Goal: Task Accomplishment & Management: Complete application form

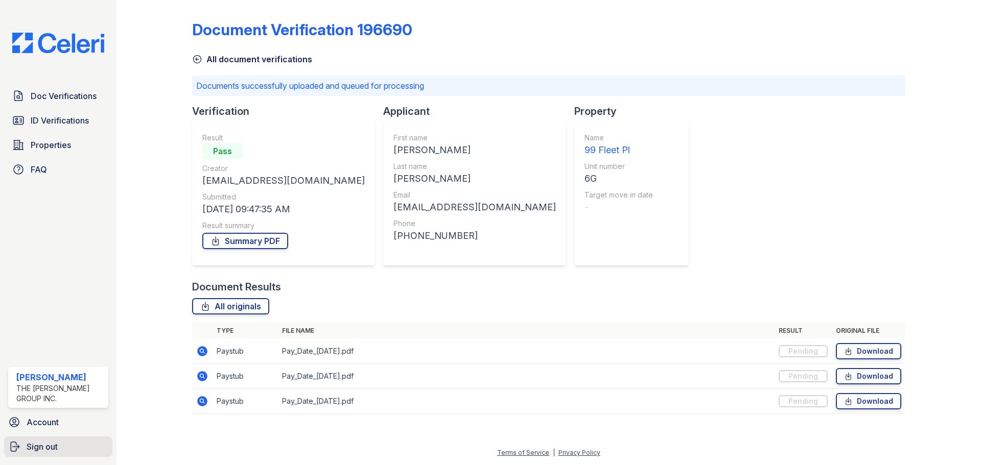
click at [33, 447] on span "Sign out" at bounding box center [42, 447] width 31 height 12
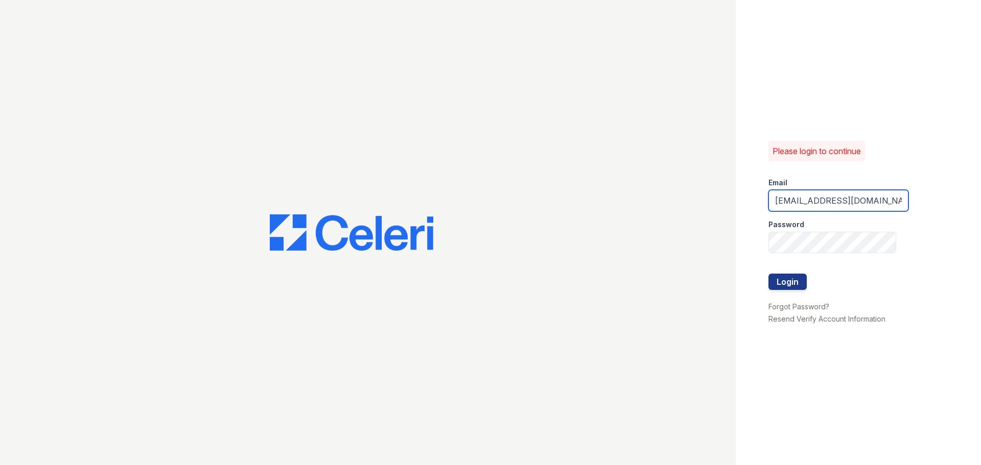
click at [829, 202] on input "tai+jaygroup@rentopiagroup.com" at bounding box center [838, 200] width 140 height 21
type input "[EMAIL_ADDRESS][DOMAIN_NAME]"
click at [777, 289] on button "Login" at bounding box center [787, 282] width 38 height 16
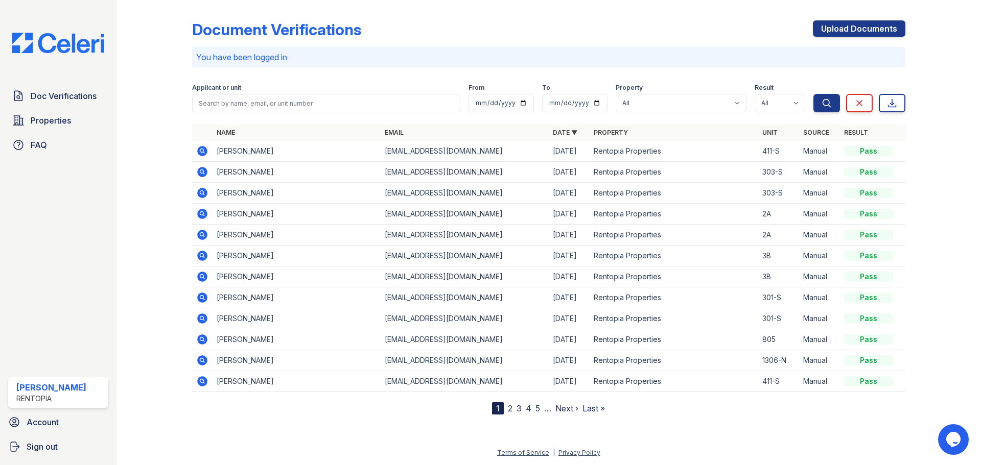
drag, startPoint x: 866, startPoint y: 28, endPoint x: 871, endPoint y: 19, distance: 10.3
click at [866, 28] on link "Upload Documents" at bounding box center [859, 28] width 92 height 16
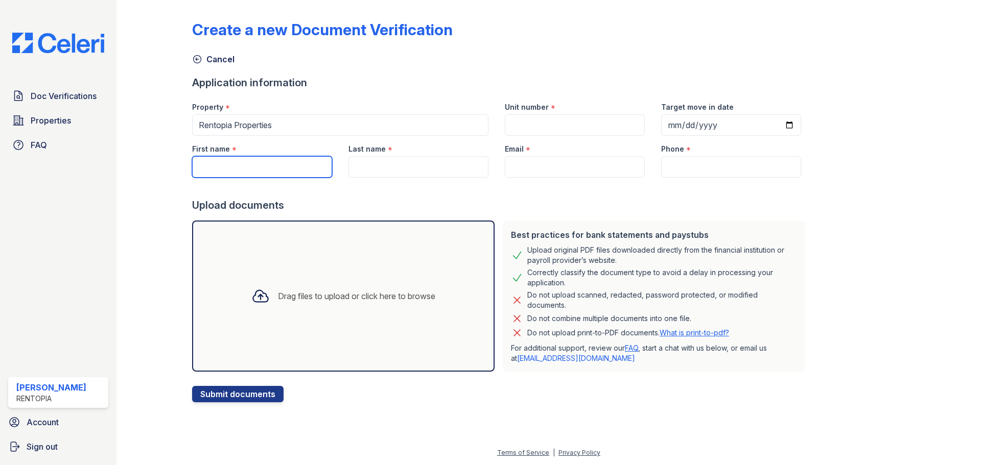
click at [240, 165] on input "First name" at bounding box center [262, 166] width 140 height 21
paste input "Vladislav Magay"
drag, startPoint x: 272, startPoint y: 167, endPoint x: 234, endPoint y: 166, distance: 37.8
click at [234, 166] on input "Vladislav Magay" at bounding box center [262, 166] width 140 height 21
type input "[PERSON_NAME]"
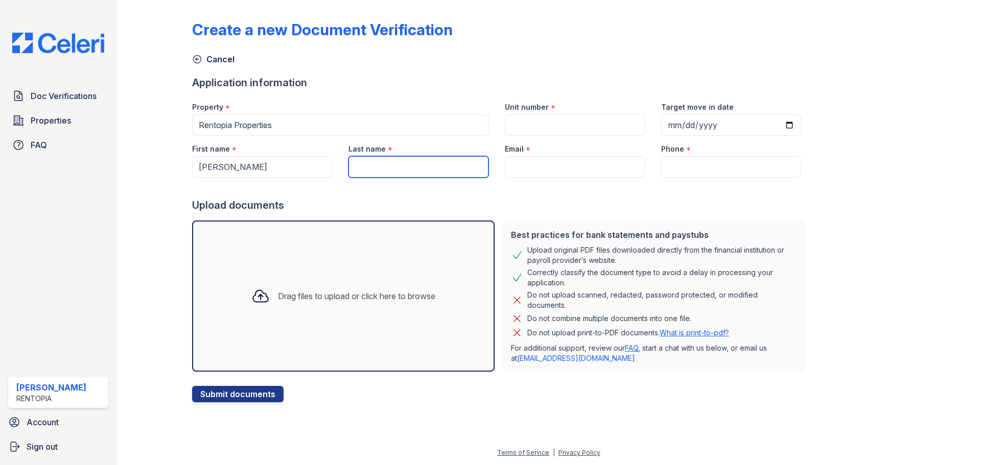
click at [445, 167] on input "Last name" at bounding box center [418, 166] width 140 height 21
paste input "Magay"
type input "Magay"
click at [532, 170] on input "Email" at bounding box center [575, 166] width 140 height 21
type input "[EMAIL_ADDRESS][DOMAIN_NAME]"
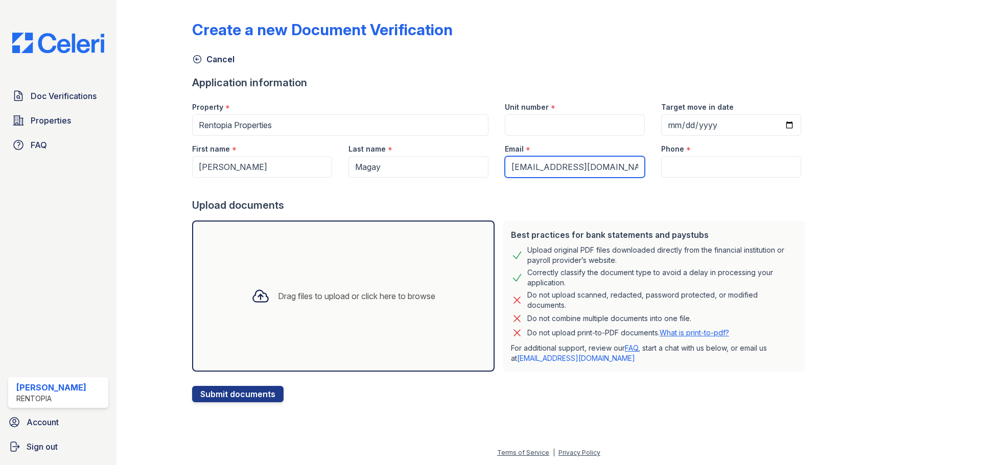
type input "9172021817"
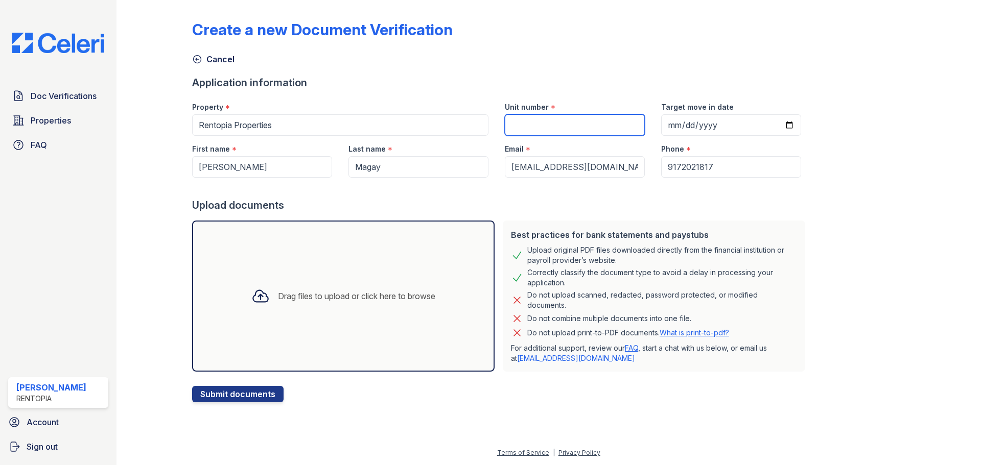
click at [558, 118] on input "Unit number" at bounding box center [575, 124] width 140 height 21
type input "2H"
click at [285, 290] on div "Drag files to upload or click here to browse" at bounding box center [343, 296] width 200 height 35
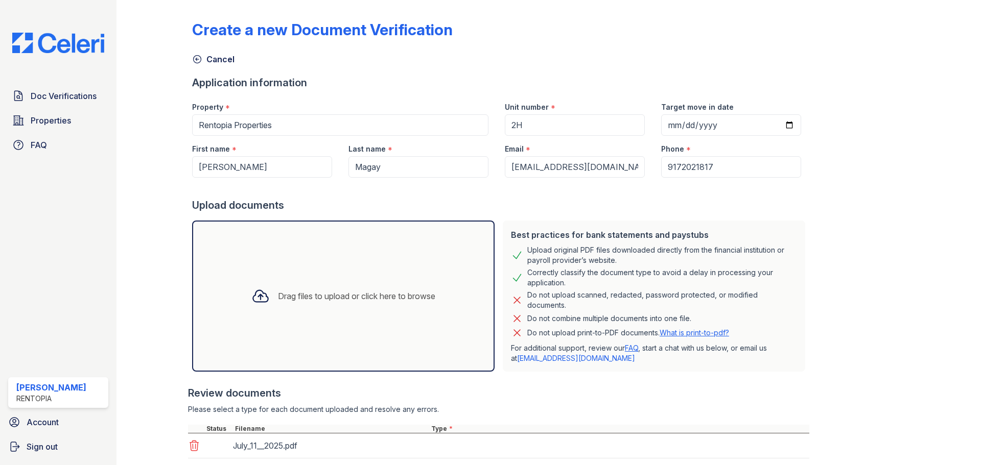
scroll to position [215, 0]
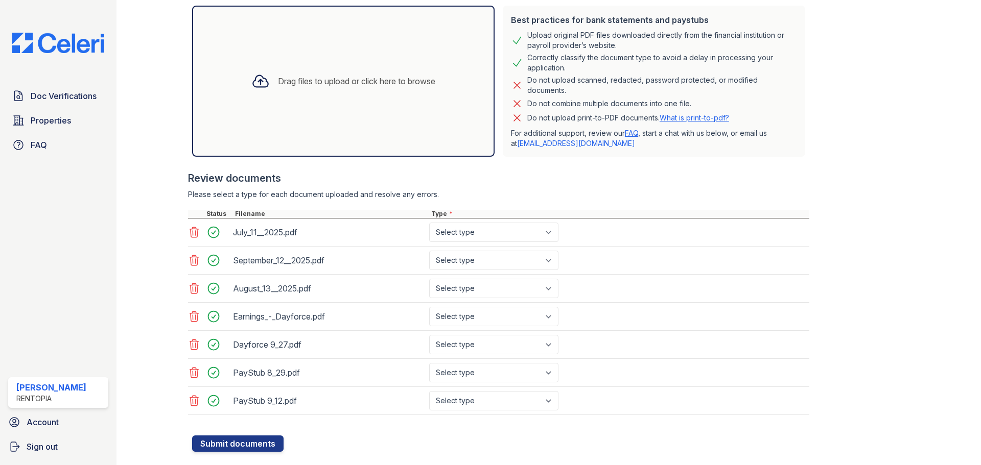
click at [469, 229] on select "Select type Paystub Bank Statement Offer Letter Tax Documents Benefit Award Let…" at bounding box center [493, 232] width 129 height 19
select select "bank_statement"
click at [429, 223] on select "Select type Paystub Bank Statement Offer Letter Tax Documents Benefit Award Let…" at bounding box center [493, 232] width 129 height 19
click at [470, 266] on select "Select type Paystub Bank Statement Offer Letter Tax Documents Benefit Award Let…" at bounding box center [493, 260] width 129 height 19
select select "bank_statement"
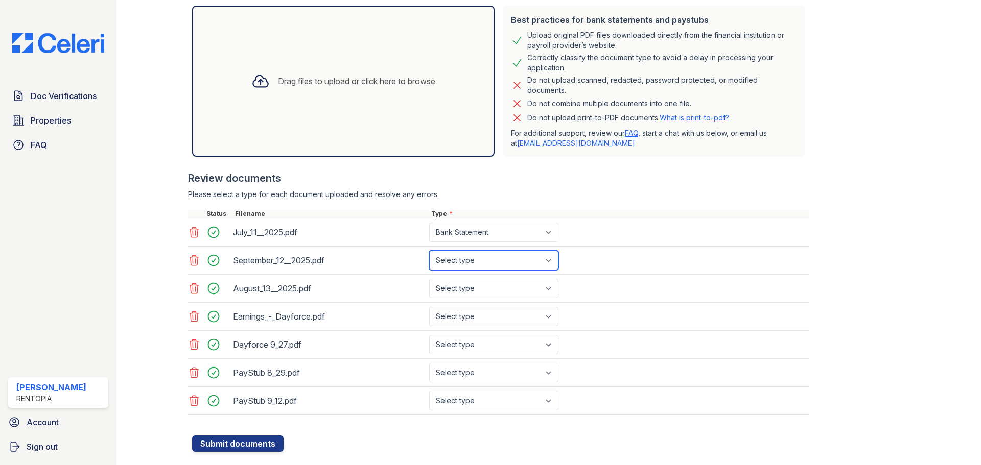
click at [429, 251] on select "Select type Paystub Bank Statement Offer Letter Tax Documents Benefit Award Let…" at bounding box center [493, 260] width 129 height 19
drag, startPoint x: 457, startPoint y: 286, endPoint x: 456, endPoint y: 296, distance: 10.3
click at [457, 286] on select "Select type Paystub Bank Statement Offer Letter Tax Documents Benefit Award Let…" at bounding box center [493, 288] width 129 height 19
select select "bank_statement"
click at [429, 279] on select "Select type Paystub Bank Statement Offer Letter Tax Documents Benefit Award Let…" at bounding box center [493, 288] width 129 height 19
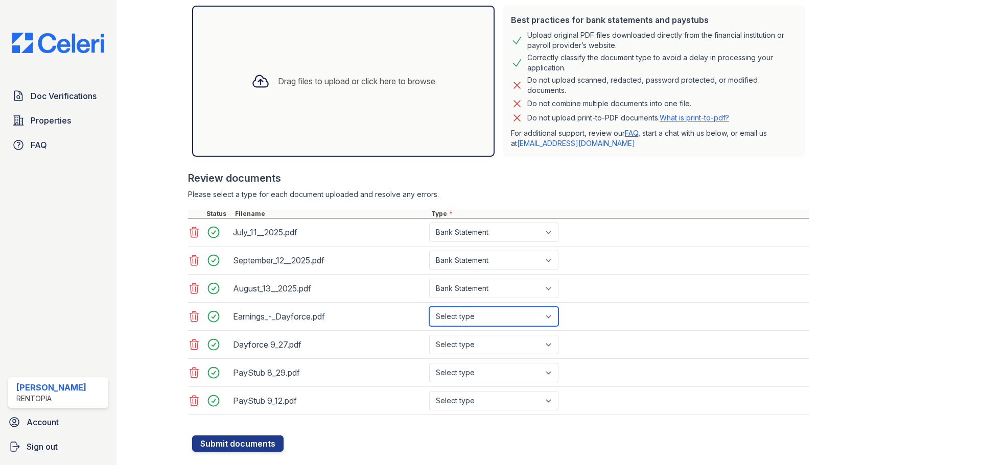
click at [458, 324] on select "Select type Paystub Bank Statement Offer Letter Tax Documents Benefit Award Let…" at bounding box center [493, 316] width 129 height 19
select select "paystub"
click at [429, 307] on select "Select type Paystub Bank Statement Offer Letter Tax Documents Benefit Award Let…" at bounding box center [493, 316] width 129 height 19
click at [461, 346] on select "Select type Paystub Bank Statement Offer Letter Tax Documents Benefit Award Let…" at bounding box center [493, 344] width 129 height 19
select select "paystub"
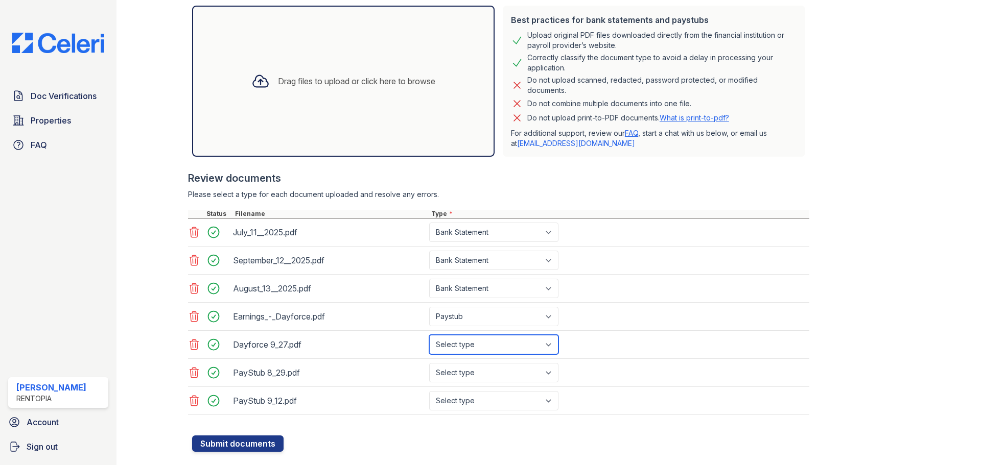
click at [429, 335] on select "Select type Paystub Bank Statement Offer Letter Tax Documents Benefit Award Let…" at bounding box center [493, 344] width 129 height 19
click at [462, 369] on select "Select type Paystub Bank Statement Offer Letter Tax Documents Benefit Award Let…" at bounding box center [493, 372] width 129 height 19
select select "paystub"
click at [429, 363] on select "Select type Paystub Bank Statement Offer Letter Tax Documents Benefit Award Let…" at bounding box center [493, 372] width 129 height 19
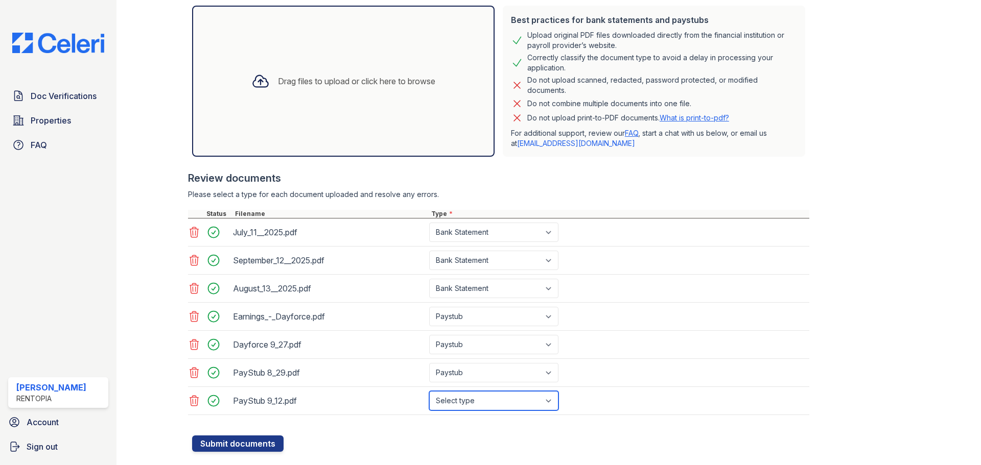
click at [459, 396] on select "Select type Paystub Bank Statement Offer Letter Tax Documents Benefit Award Let…" at bounding box center [493, 400] width 129 height 19
select select "paystub"
click at [429, 391] on select "Select type Paystub Bank Statement Offer Letter Tax Documents Benefit Award Let…" at bounding box center [493, 400] width 129 height 19
click at [263, 444] on button "Submit documents" at bounding box center [237, 444] width 91 height 16
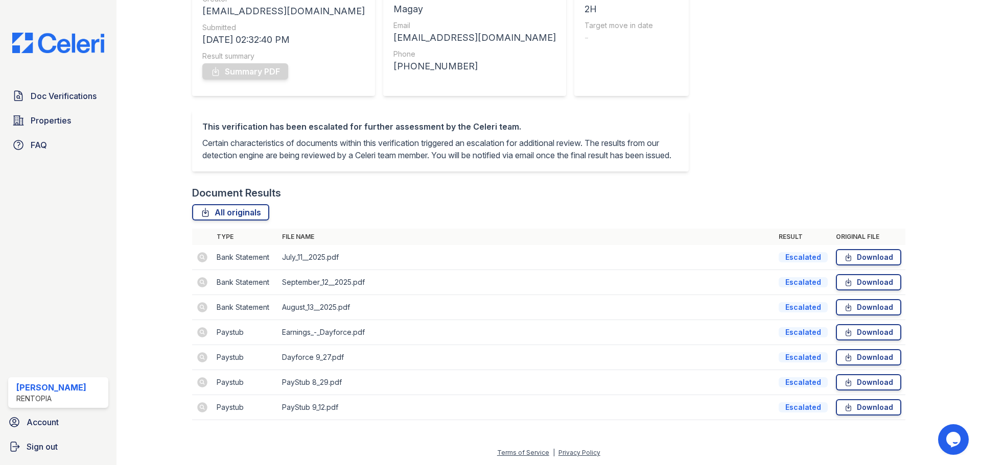
scroll to position [153, 0]
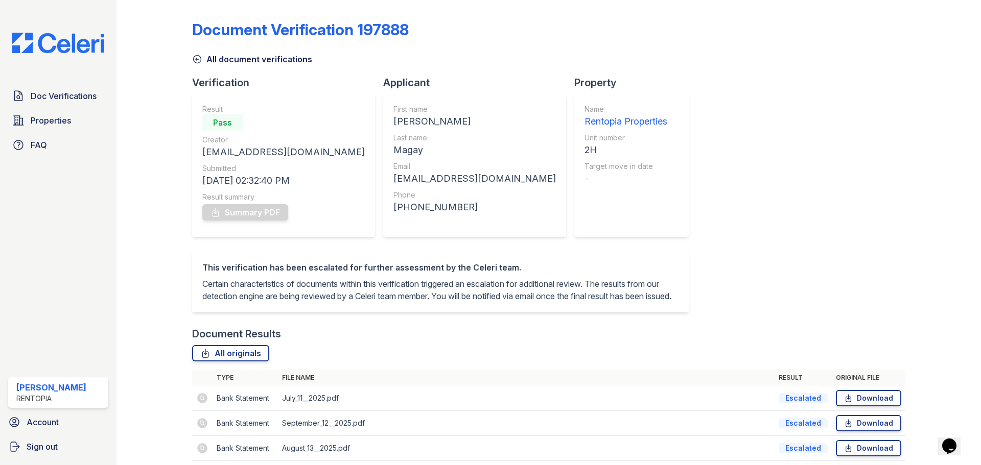
click at [160, 237] on div at bounding box center [162, 287] width 59 height 567
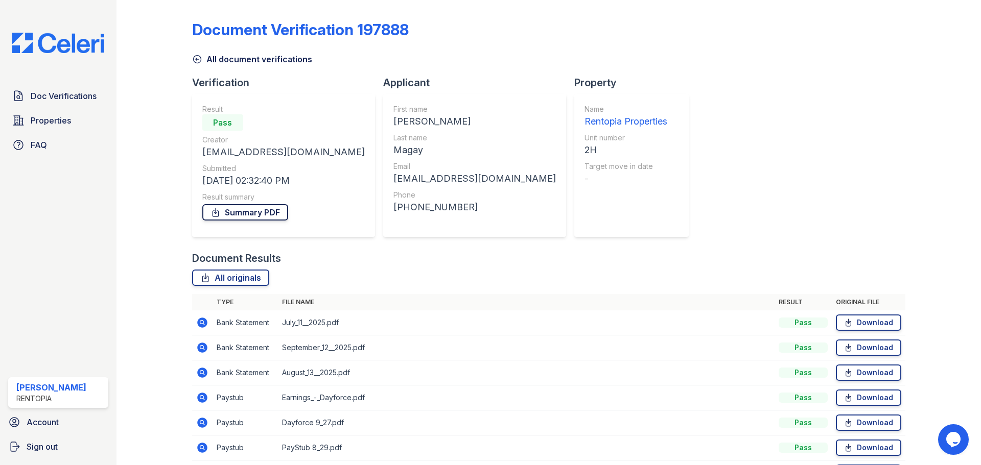
click at [260, 216] on link "Summary PDF" at bounding box center [245, 212] width 86 height 16
